Goal: Transaction & Acquisition: Purchase product/service

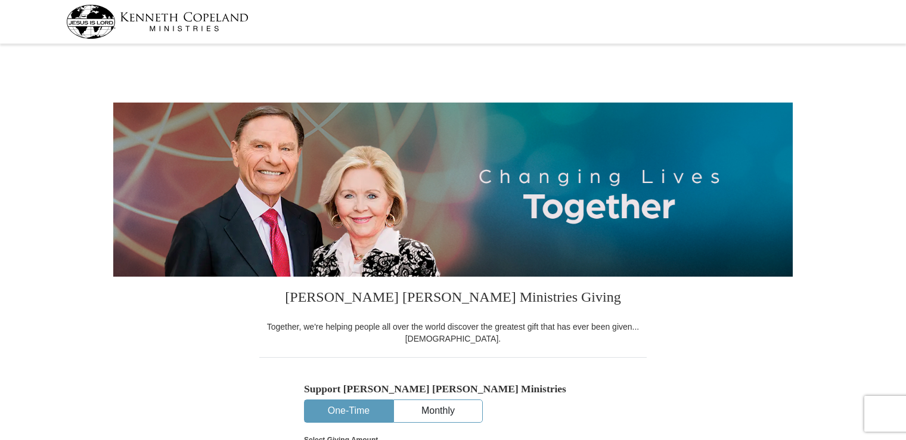
select select "TN"
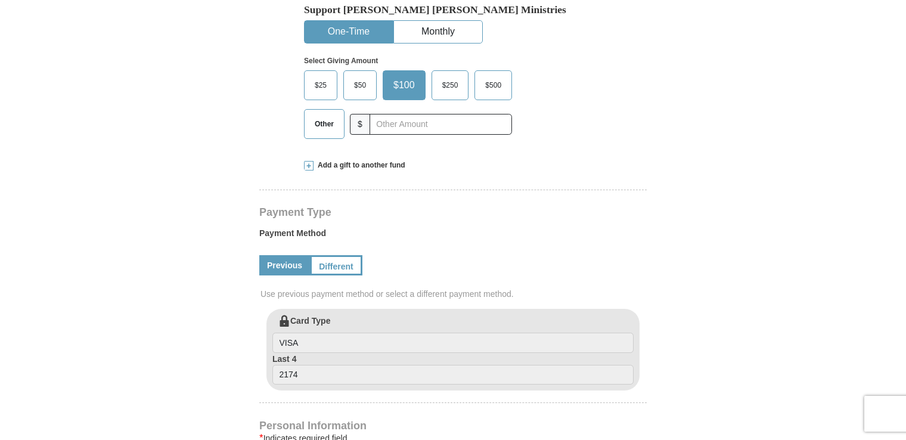
scroll to position [381, 0]
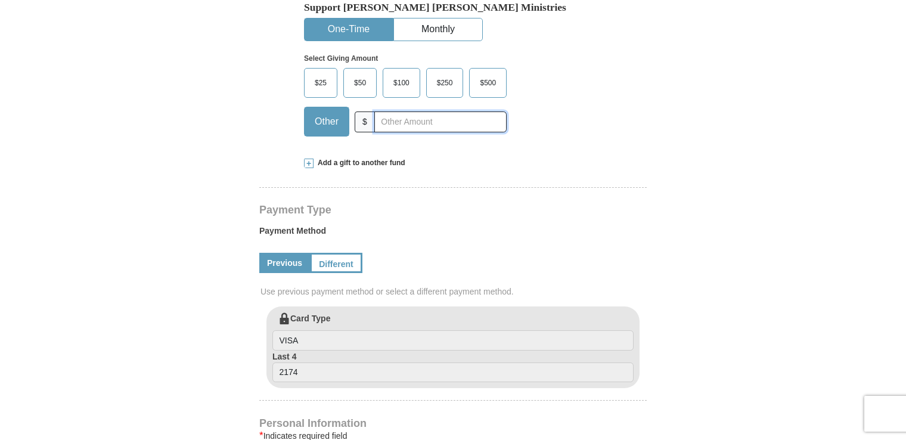
click at [427, 123] on input "text" at bounding box center [440, 121] width 132 height 21
type input "10.00"
click at [471, 232] on label "Payment Method" at bounding box center [452, 234] width 387 height 18
click at [677, 240] on form "[PERSON_NAME] [PERSON_NAME] Ministries Giving Together, we're helping people al…" at bounding box center [452, 308] width 679 height 1284
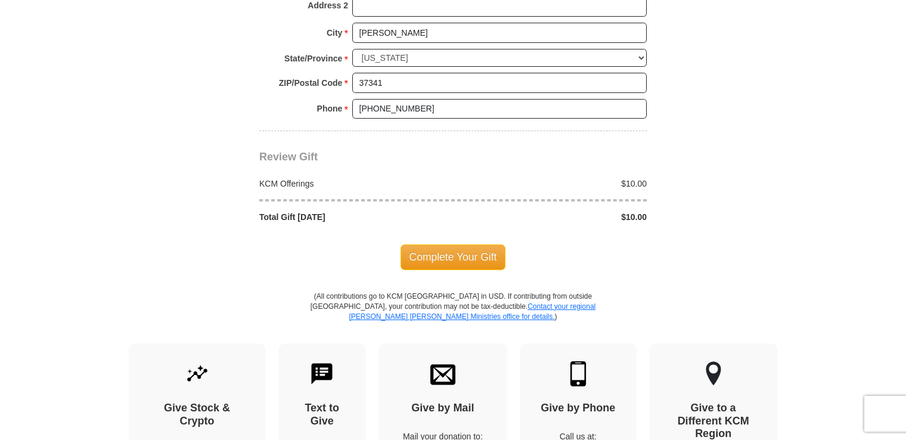
scroll to position [1001, 0]
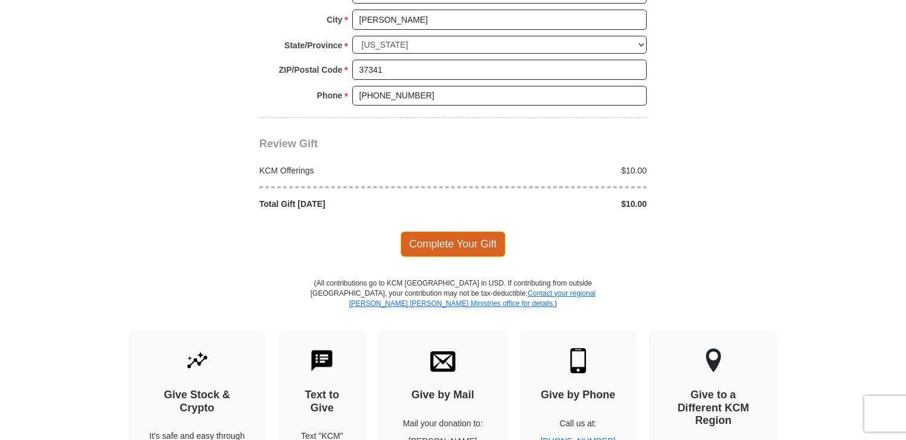
click at [429, 244] on span "Complete Your Gift" at bounding box center [452, 243] width 105 height 25
